Goal: Task Accomplishment & Management: Use online tool/utility

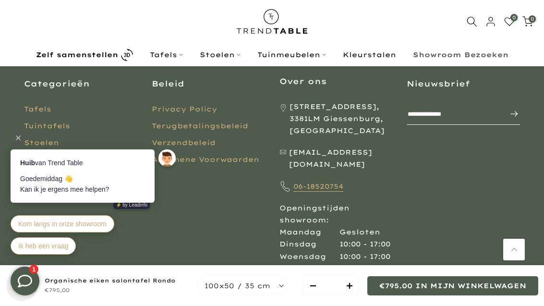
click at [41, 105] on link "Tafels" at bounding box center [37, 109] width 27 height 9
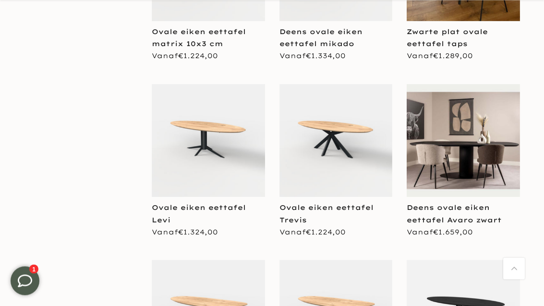
scroll to position [902, 0]
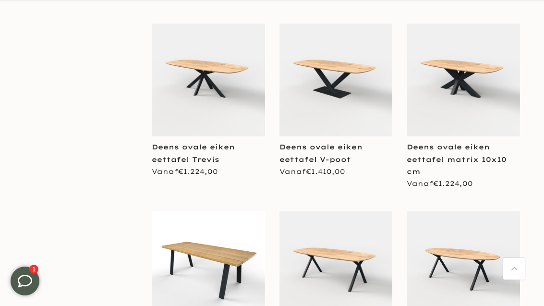
scroll to position [2746, 0]
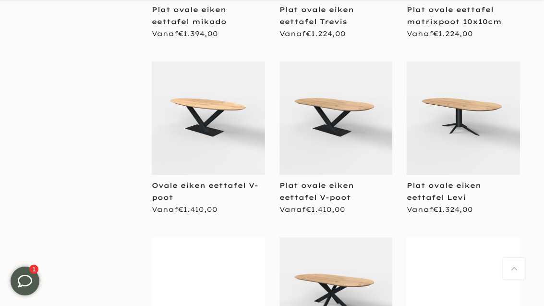
scroll to position [3400, 0]
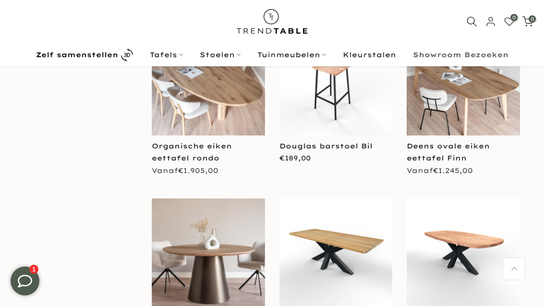
scroll to position [5726, 0]
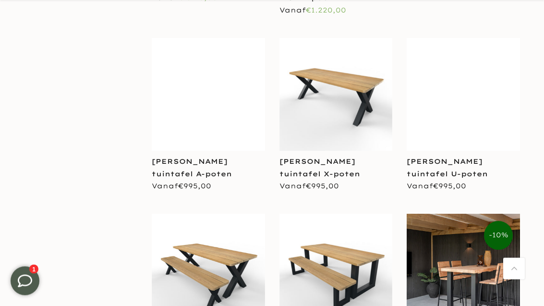
scroll to position [6683, 0]
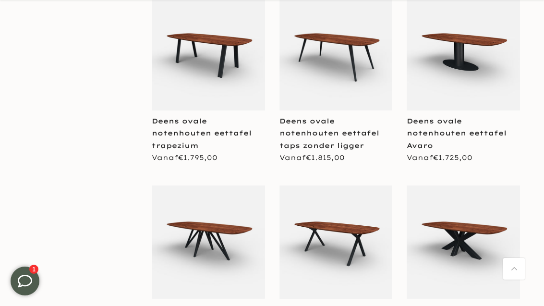
scroll to position [7483, 0]
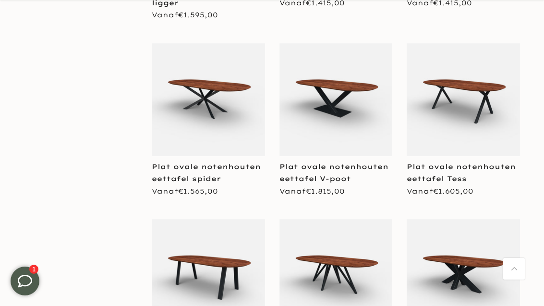
scroll to position [9462, 0]
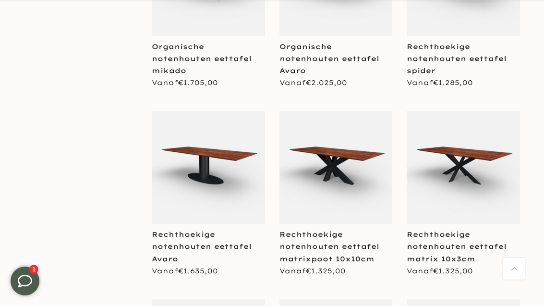
scroll to position [10507, 0]
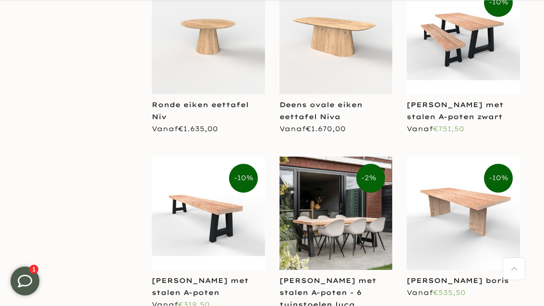
scroll to position [11987, 0]
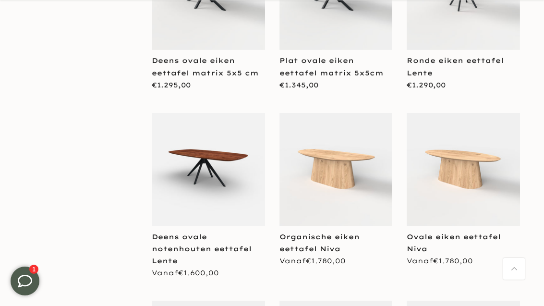
scroll to position [14202, 0]
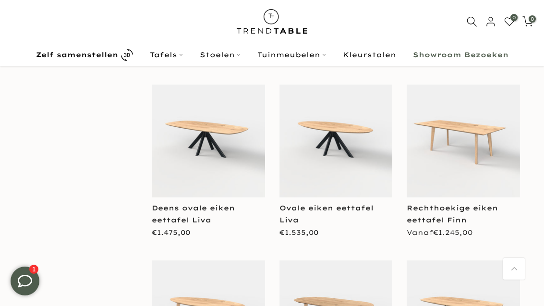
scroll to position [15121, 0]
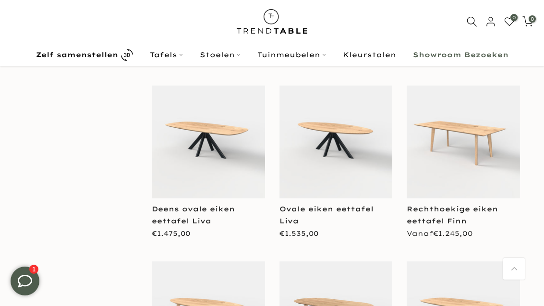
click at [82, 55] on b "Zelf samenstellen" at bounding box center [77, 54] width 82 height 7
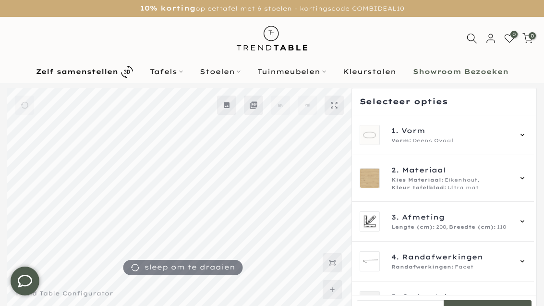
click at [383, 136] on div "1. Vorm Vorm: Deens Ovaal" at bounding box center [442, 135] width 167 height 20
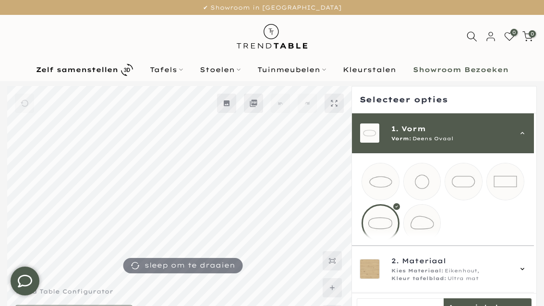
click at [507, 187] on mmq-loader at bounding box center [505, 181] width 37 height 37
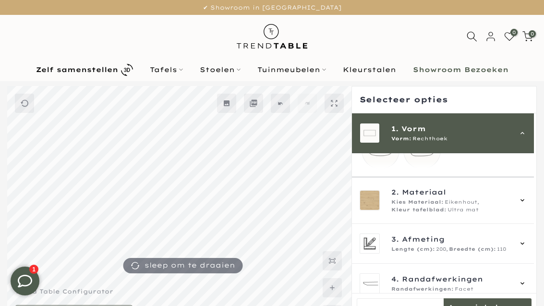
scroll to position [75, 0]
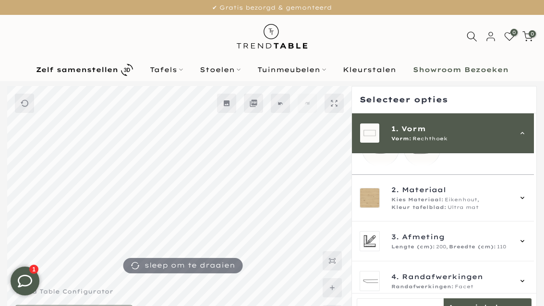
click at [382, 207] on div "2. Materiaal Kies Materiaal: Eikenhout, Kleur tafelblad: Ultra mat" at bounding box center [442, 197] width 167 height 27
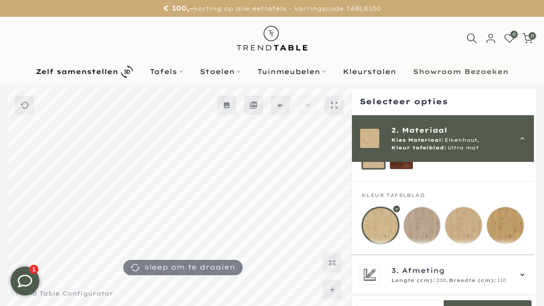
scroll to position [80, 0]
click at [466, 227] on mmq-loader at bounding box center [463, 225] width 37 height 37
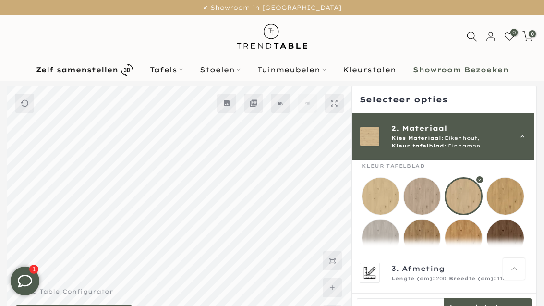
scroll to position [57, 0]
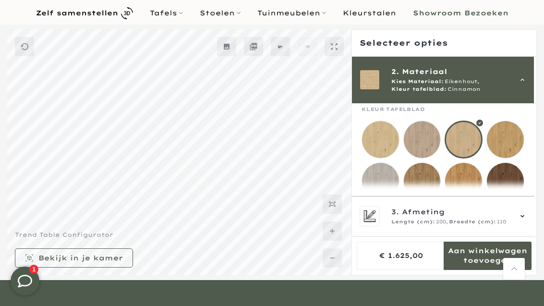
click at [385, 152] on mmq-loader at bounding box center [380, 139] width 37 height 37
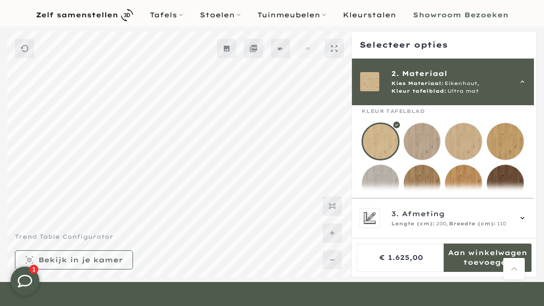
click at [463, 145] on mmq-loader at bounding box center [463, 141] width 37 height 37
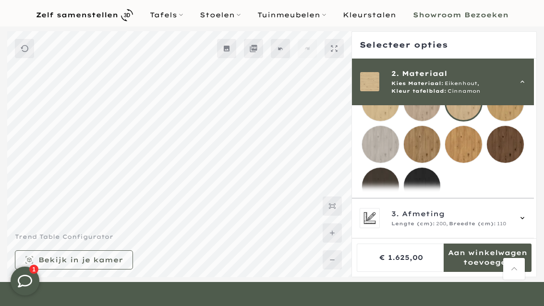
click at [383, 228] on div "3. Afmeting Lengte (cm): 200, Breedte (cm): 110" at bounding box center [442, 218] width 167 height 20
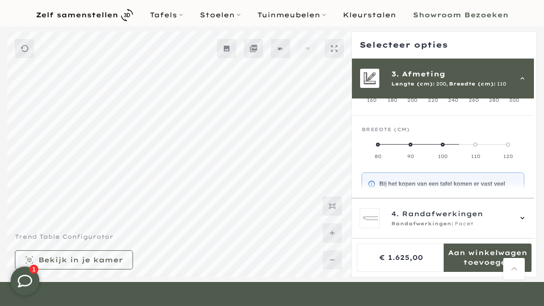
scroll to position [86, 0]
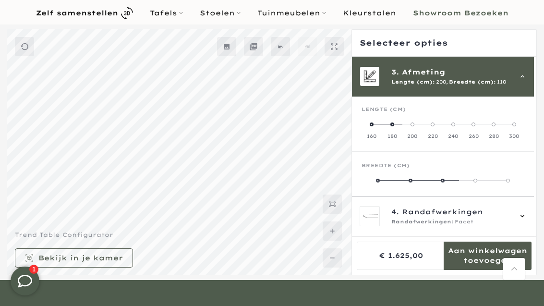
click at [434, 123] on span at bounding box center [432, 124] width 4 height 4
click at [403, 180] on span at bounding box center [402, 181] width 4 height 4
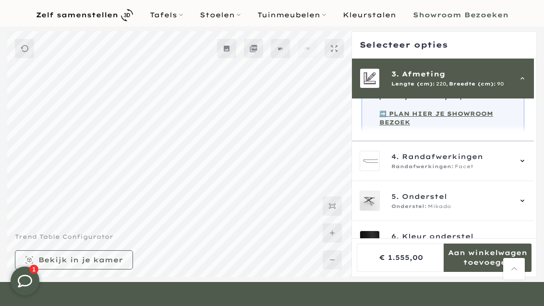
scroll to position [272, 0]
click at [377, 167] on img at bounding box center [369, 161] width 19 height 19
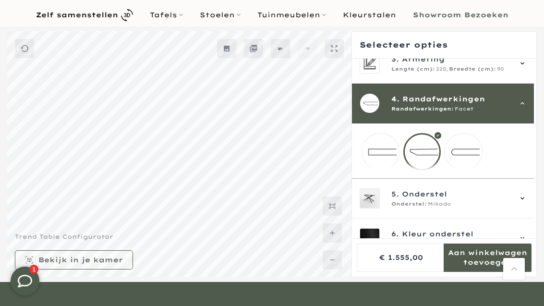
scroll to position [100, 0]
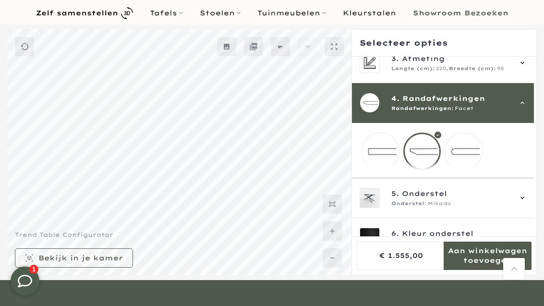
click at [379, 155] on mmq-loader at bounding box center [380, 151] width 37 height 37
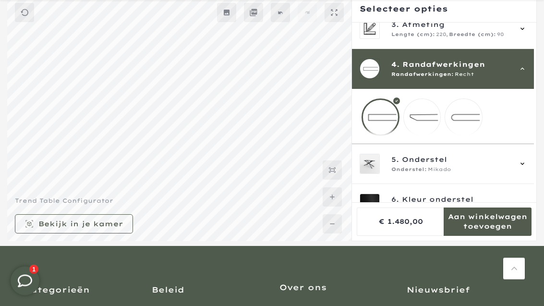
scroll to position [91, 0]
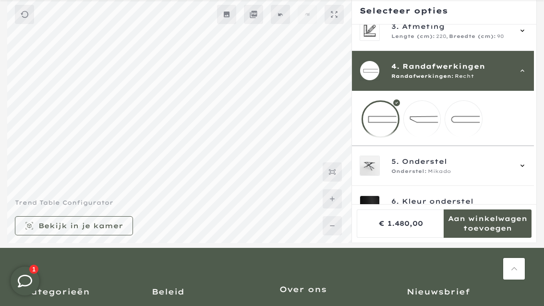
click at [371, 170] on img at bounding box center [369, 165] width 19 height 19
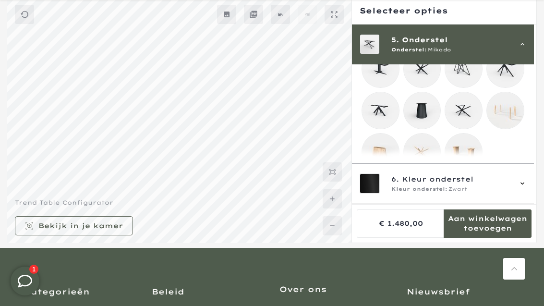
scroll to position [314, 0]
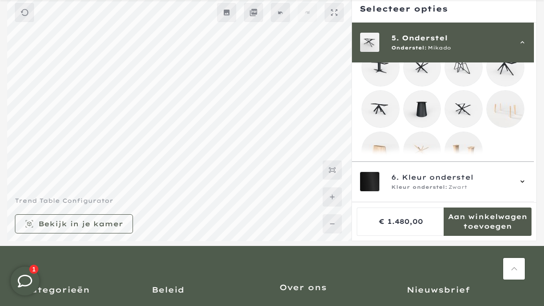
click at [517, 127] on mmq-loader at bounding box center [505, 109] width 37 height 37
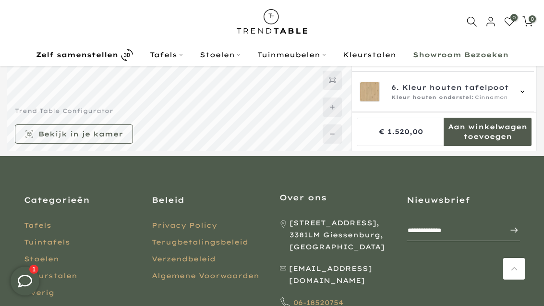
scroll to position [88, 0]
